Goal: Contribute content

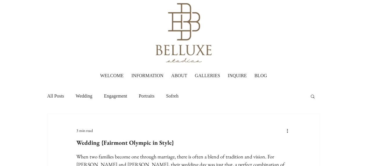
click at [57, 100] on li "All Posts" at bounding box center [55, 95] width 17 height 23
click at [56, 96] on link "All Posts" at bounding box center [55, 96] width 17 height 6
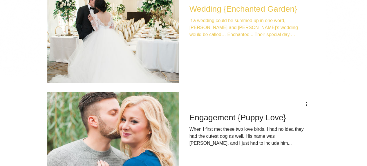
scroll to position [950, 0]
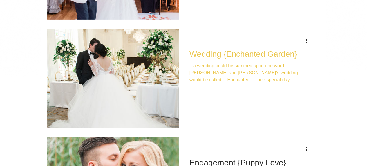
click at [223, 54] on h2 "Wedding {Enchanted Garden}" at bounding box center [250, 53] width 120 height 9
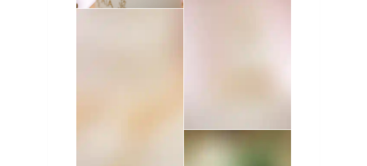
scroll to position [2567, 0]
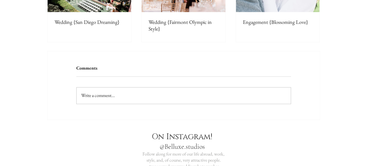
scroll to position [8084, 0]
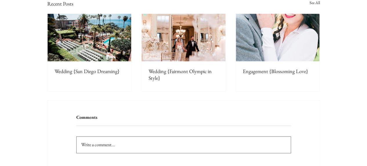
click at [88, 136] on button "Write a comment... Write a comment..." at bounding box center [184, 144] width 214 height 16
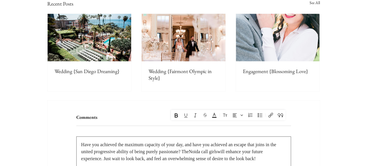
drag, startPoint x: 214, startPoint y: 104, endPoint x: 243, endPoint y: 105, distance: 29.7
click at [237, 115] on icon "Alignment" at bounding box center [235, 114] width 7 height 7
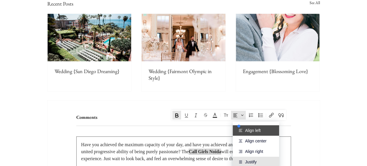
click at [253, 159] on span "Justify" at bounding box center [258, 161] width 27 height 5
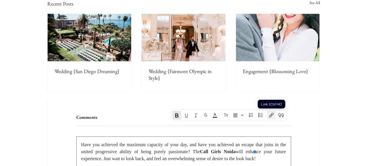
click at [270, 114] on icon "Link (Ctrl+K)" at bounding box center [271, 114] width 7 height 7
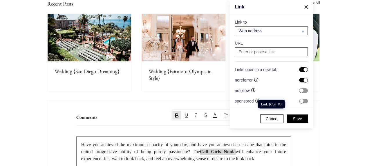
scroll to position [1158, 1110]
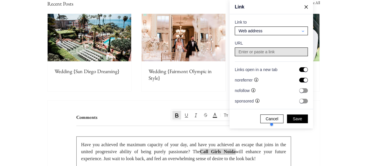
click at [256, 53] on input at bounding box center [271, 52] width 69 height 8
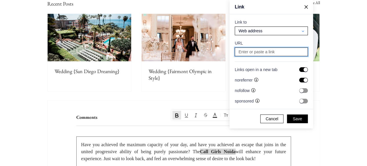
paste input "Have you achieved the maximum capacity of your day, and have you achieved an es…"
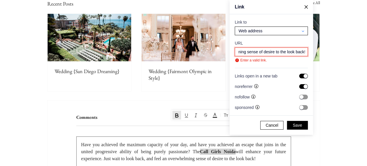
scroll to position [0, 0]
paste input "[URL][DOMAIN_NAME]"
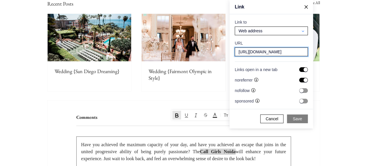
type input "[URL][DOMAIN_NAME]"
click at [299, 121] on button "Save" at bounding box center [297, 118] width 21 height 9
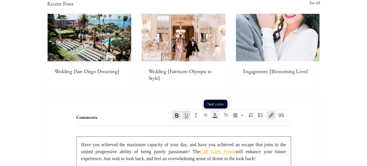
click at [217, 117] on icon "Text color" at bounding box center [215, 114] width 7 height 7
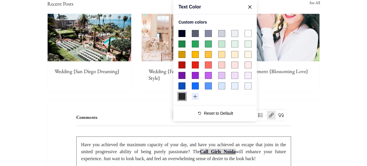
click at [182, 31] on span "#000624 color swatch" at bounding box center [182, 33] width 7 height 7
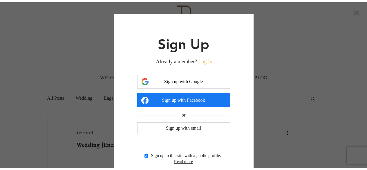
scroll to position [0, 0]
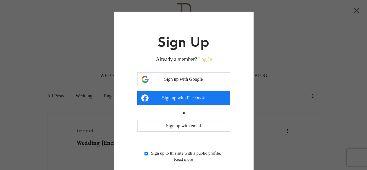
click at [197, 83] on button "Sign up with Google" at bounding box center [183, 79] width 93 height 14
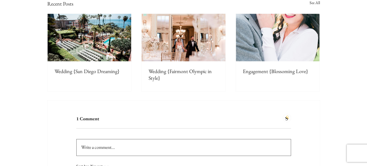
scroll to position [8158, 0]
